Goal: Use online tool/utility: Utilize a website feature to perform a specific function

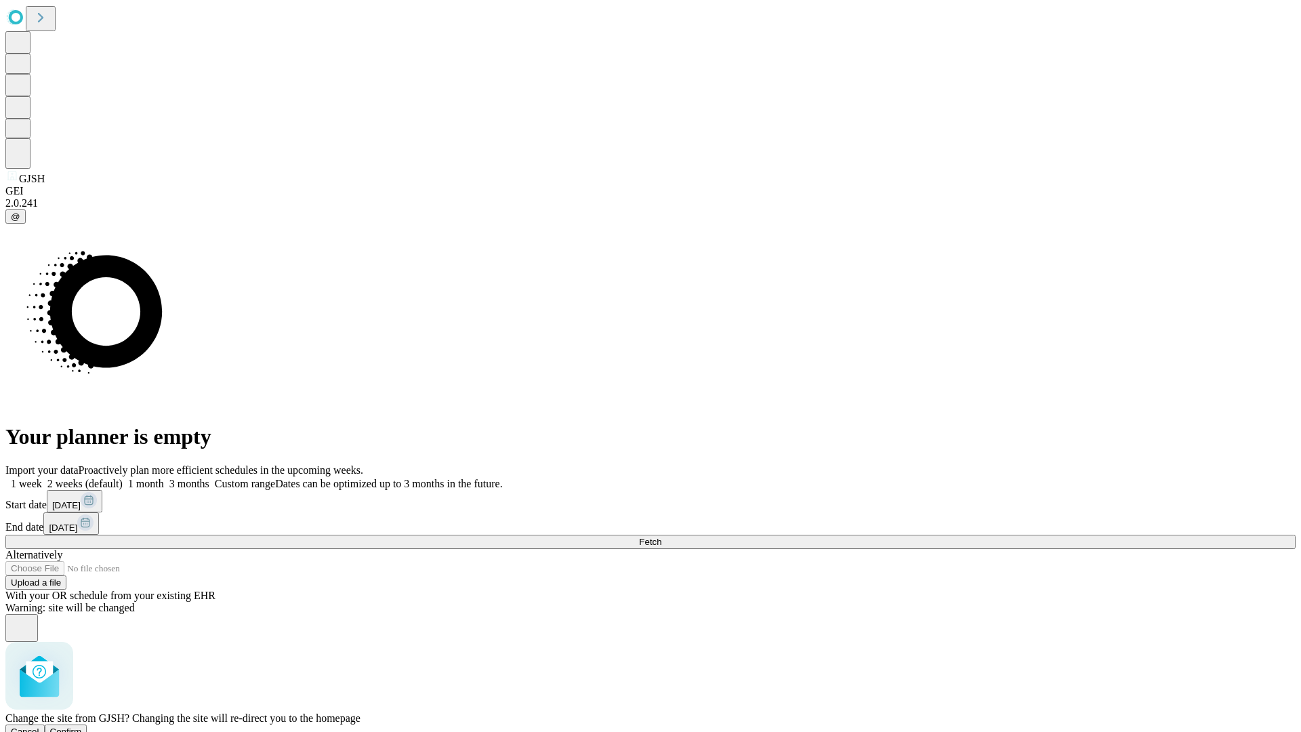
click at [82, 726] on span "Confirm" at bounding box center [66, 731] width 32 height 10
click at [42, 478] on label "1 week" at bounding box center [23, 484] width 37 height 12
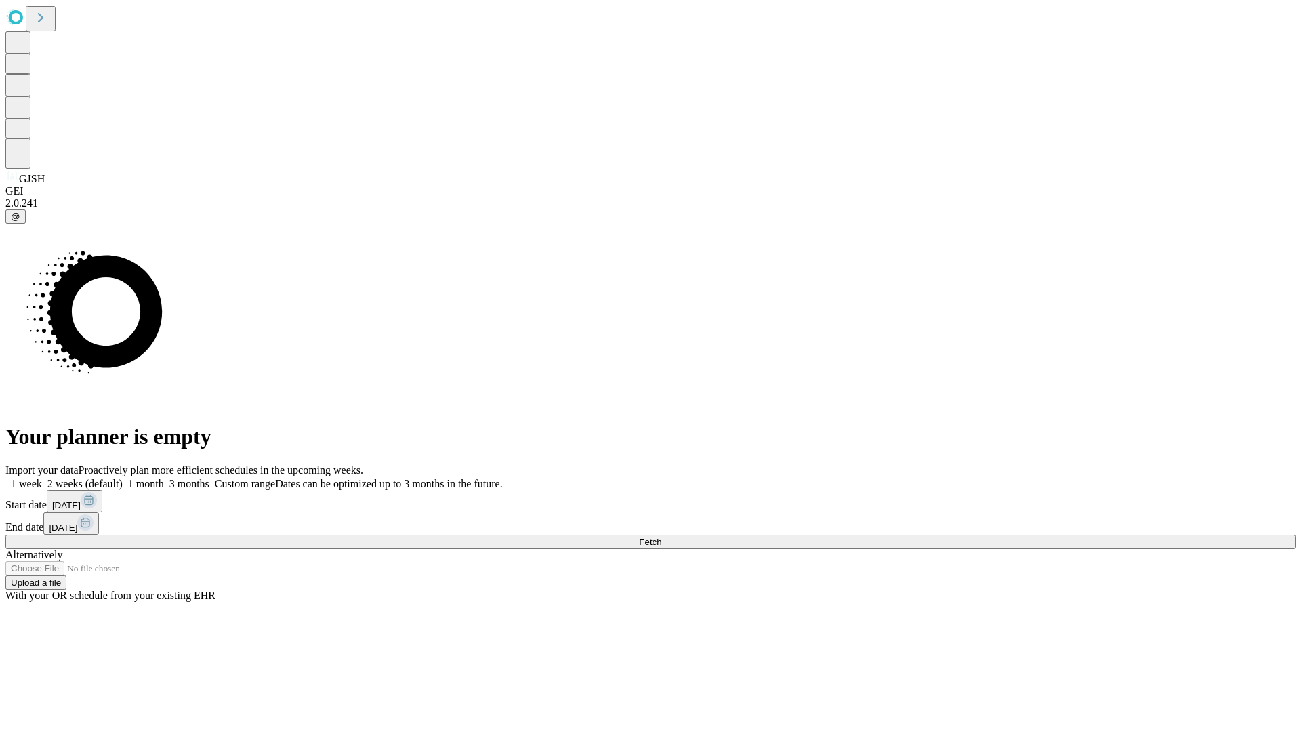
click at [661, 537] on span "Fetch" at bounding box center [650, 542] width 22 height 10
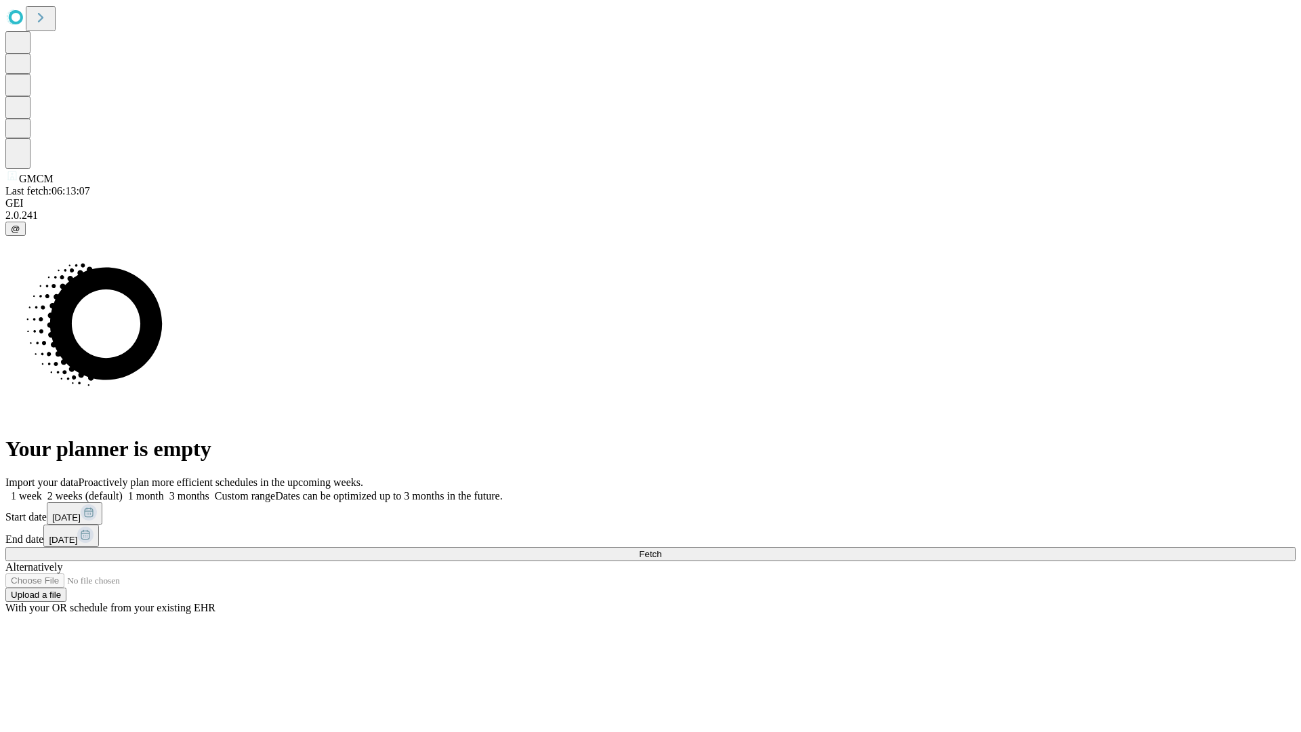
click at [42, 490] on label "1 week" at bounding box center [23, 496] width 37 height 12
click at [661, 549] on span "Fetch" at bounding box center [650, 554] width 22 height 10
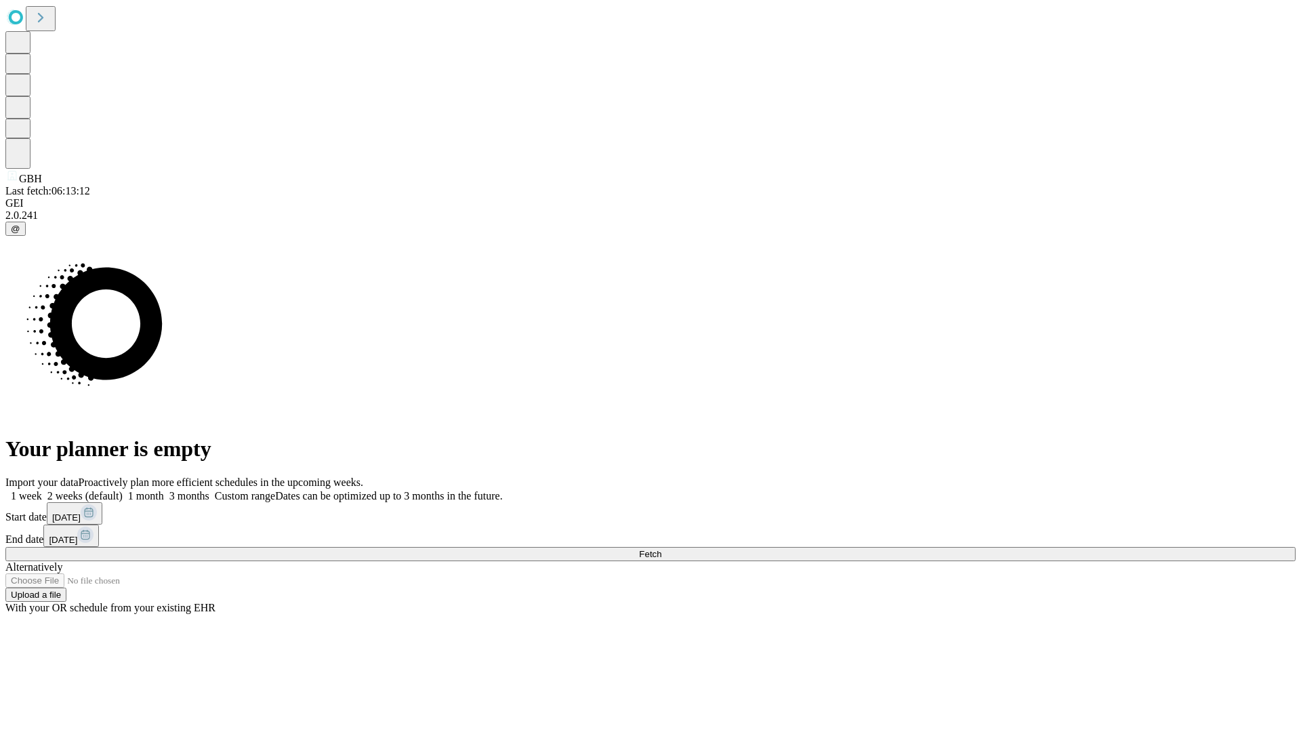
click at [42, 490] on label "1 week" at bounding box center [23, 496] width 37 height 12
click at [661, 549] on span "Fetch" at bounding box center [650, 554] width 22 height 10
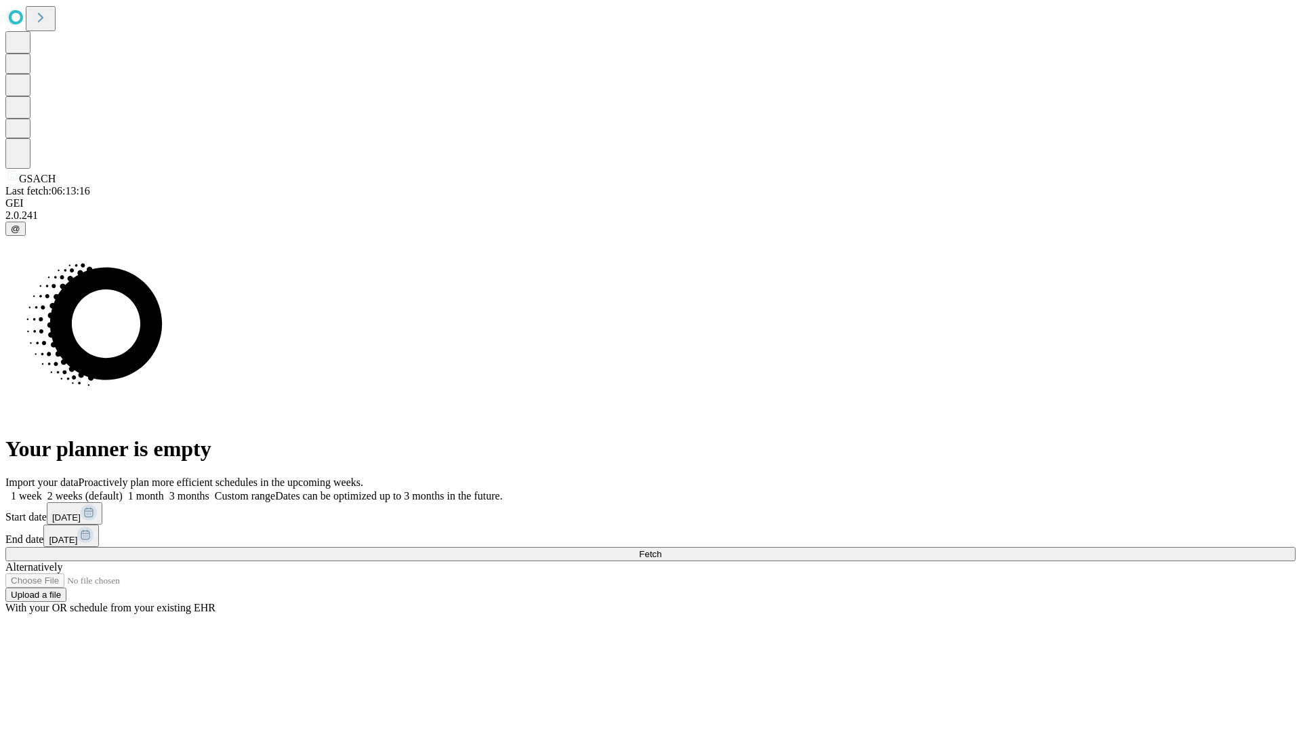
click at [42, 490] on label "1 week" at bounding box center [23, 496] width 37 height 12
click at [661, 549] on span "Fetch" at bounding box center [650, 554] width 22 height 10
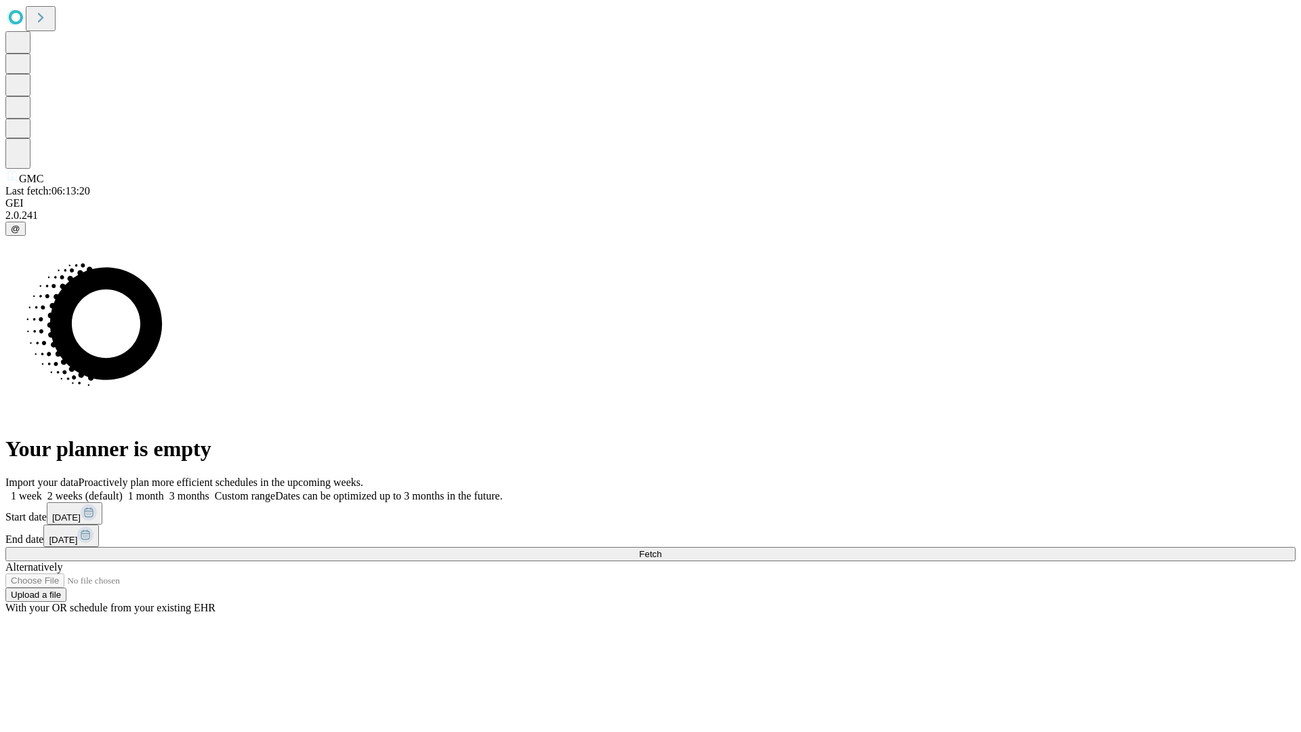
click at [661, 549] on span "Fetch" at bounding box center [650, 554] width 22 height 10
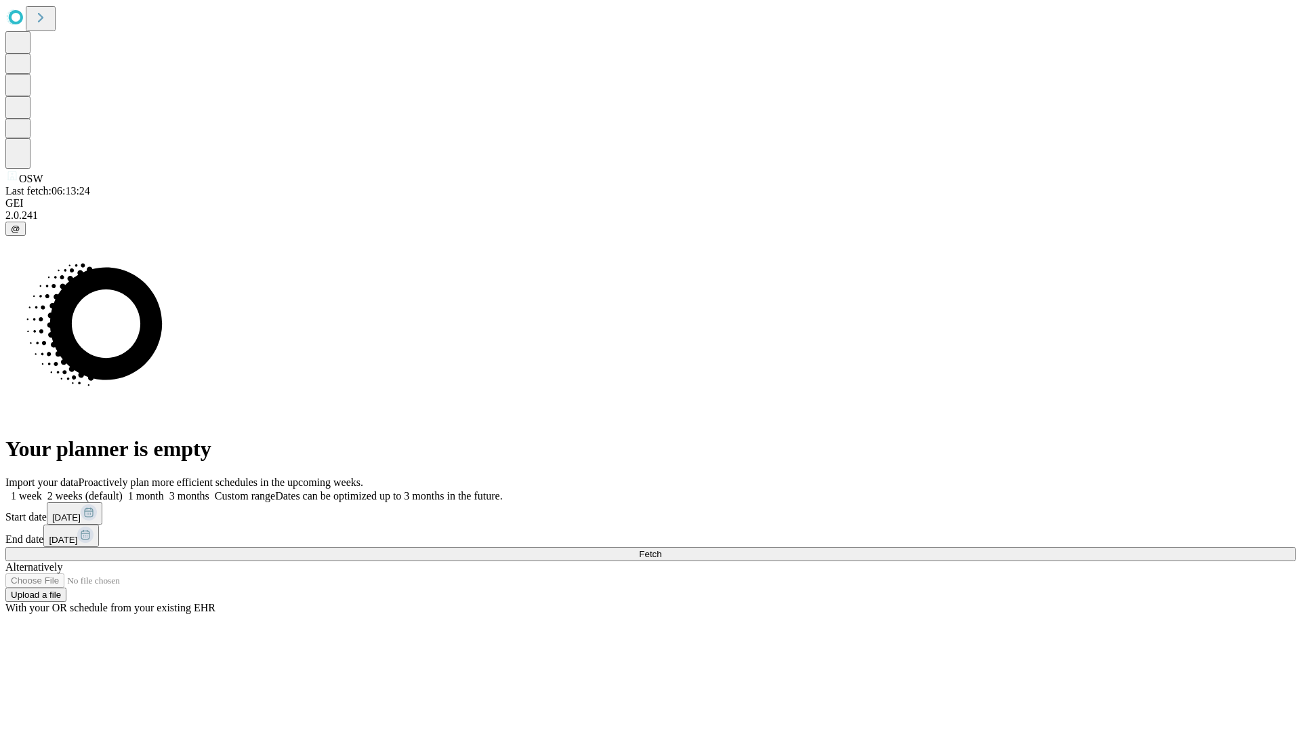
click at [42, 490] on label "1 week" at bounding box center [23, 496] width 37 height 12
click at [661, 549] on span "Fetch" at bounding box center [650, 554] width 22 height 10
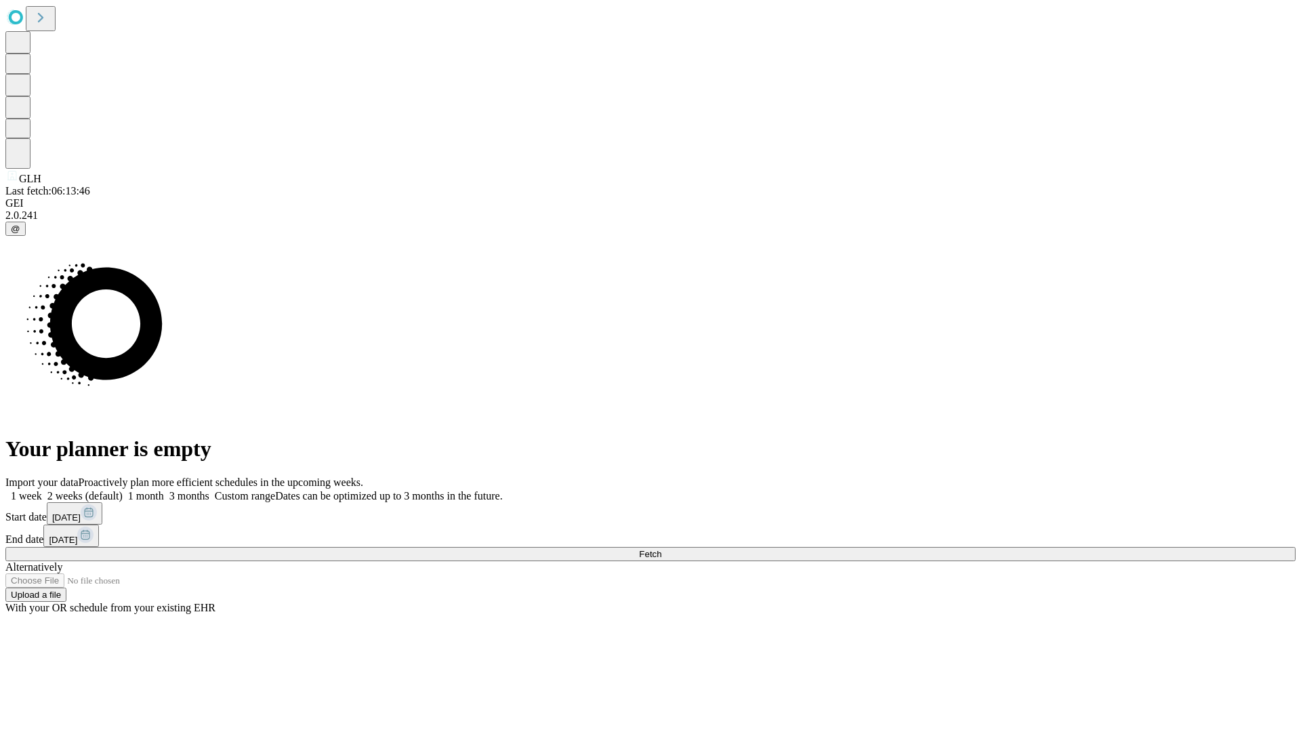
click at [42, 490] on label "1 week" at bounding box center [23, 496] width 37 height 12
click at [661, 549] on span "Fetch" at bounding box center [650, 554] width 22 height 10
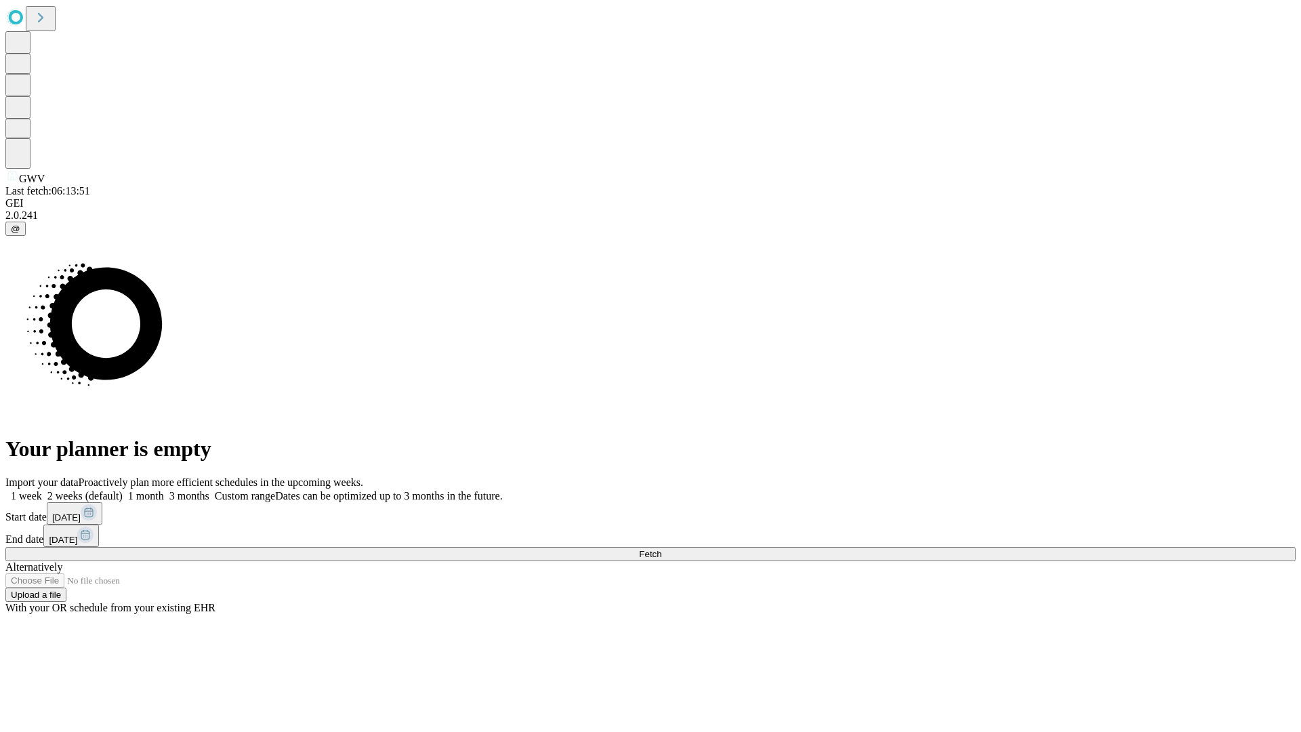
click at [661, 549] on span "Fetch" at bounding box center [650, 554] width 22 height 10
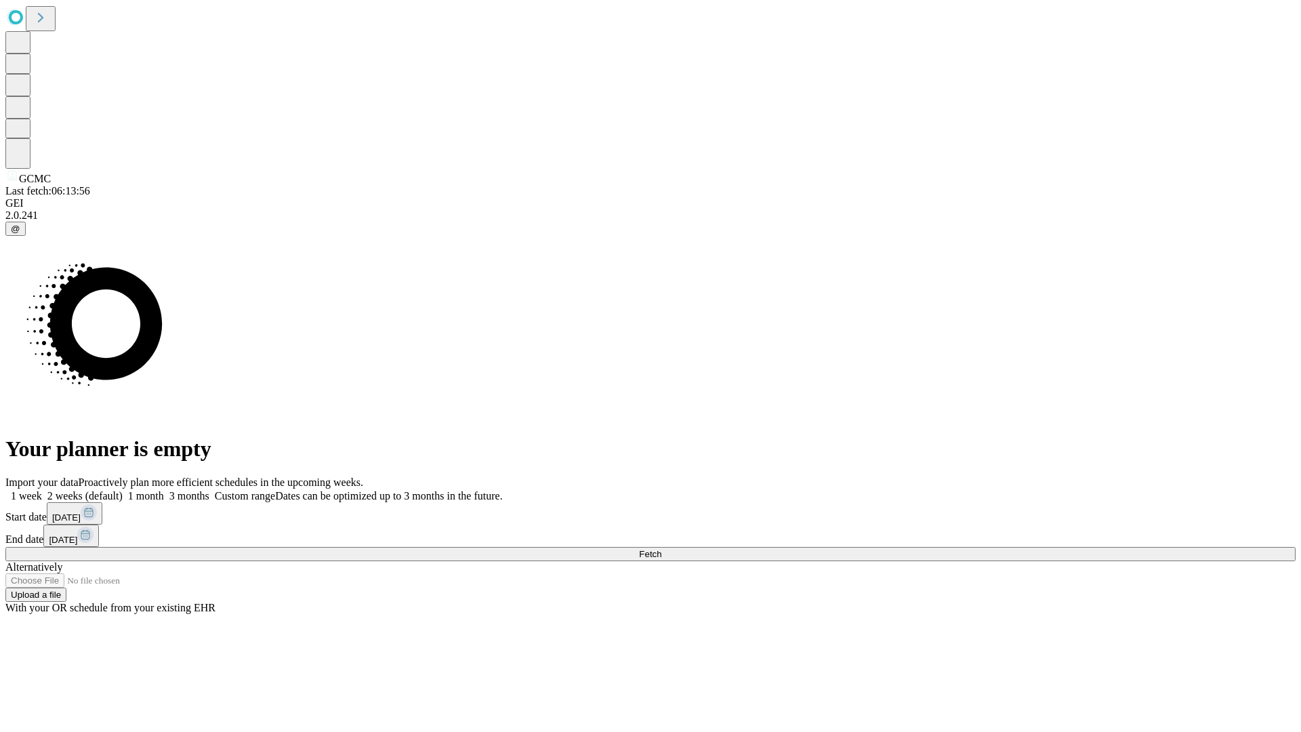
click at [42, 490] on label "1 week" at bounding box center [23, 496] width 37 height 12
click at [661, 549] on span "Fetch" at bounding box center [650, 554] width 22 height 10
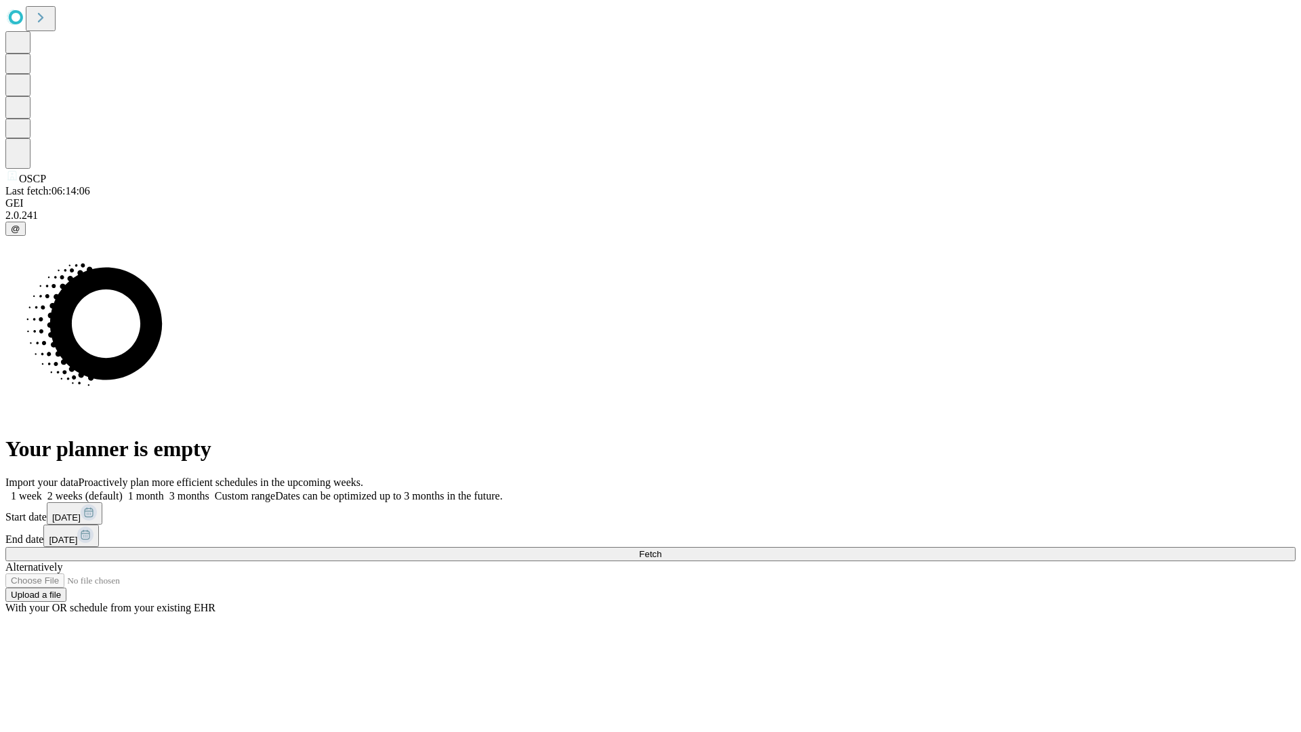
click at [42, 490] on label "1 week" at bounding box center [23, 496] width 37 height 12
click at [661, 549] on span "Fetch" at bounding box center [650, 554] width 22 height 10
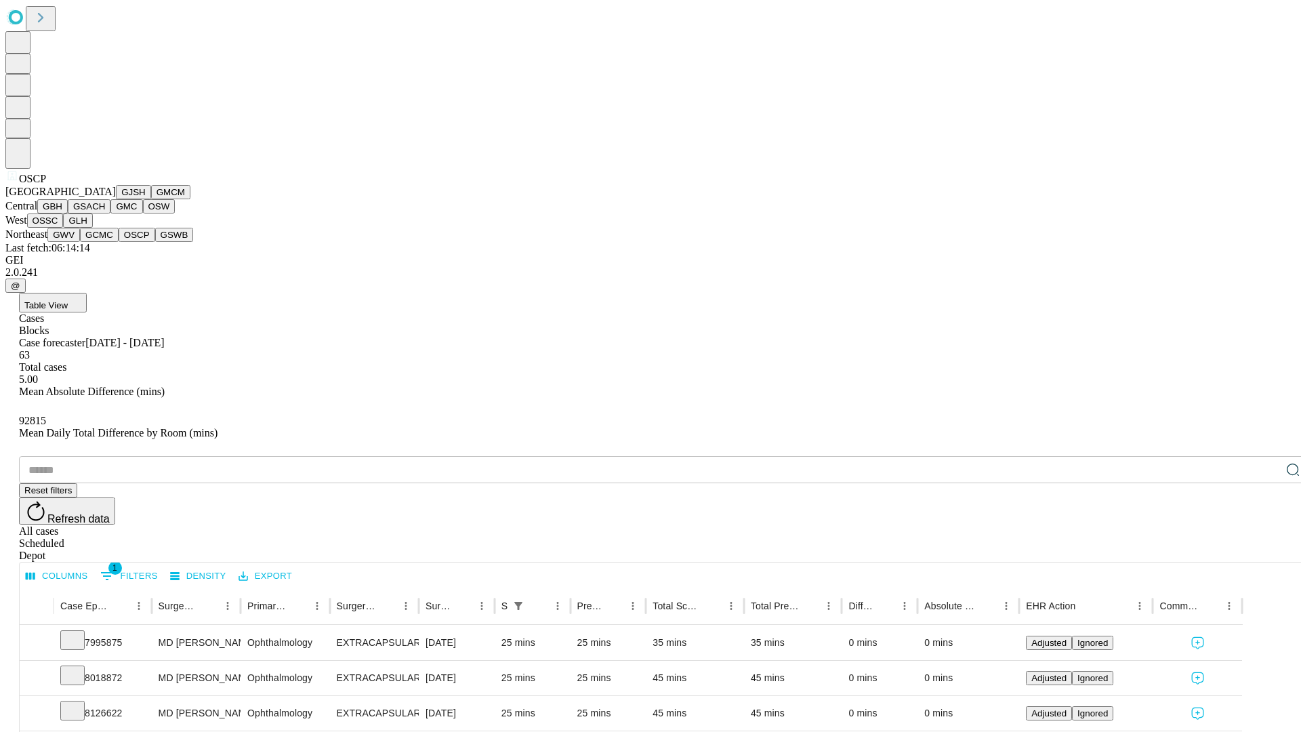
click at [155, 242] on button "GSWB" at bounding box center [174, 235] width 39 height 14
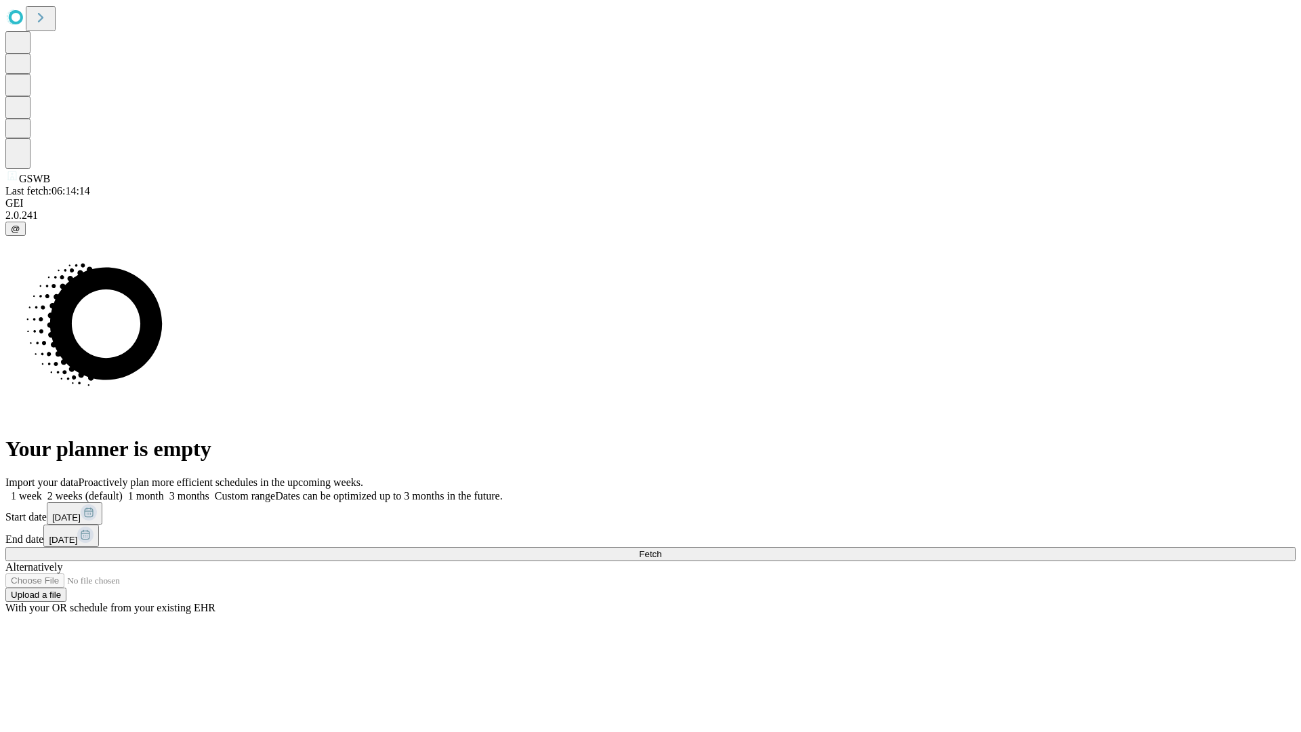
click at [42, 490] on label "1 week" at bounding box center [23, 496] width 37 height 12
click at [661, 549] on span "Fetch" at bounding box center [650, 554] width 22 height 10
